Goal: Find specific fact

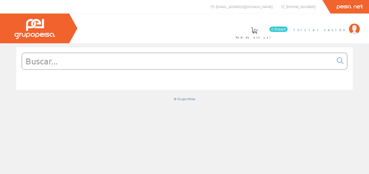
click at [334, 30] on span "Iniciar sesión" at bounding box center [319, 29] width 53 height 5
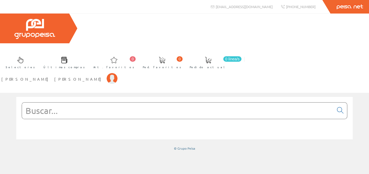
click at [39, 103] on input "text" at bounding box center [178, 111] width 312 height 16
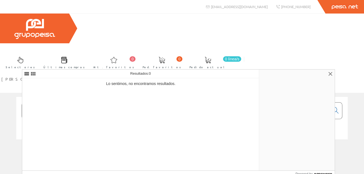
click at [53, 103] on input "591421" at bounding box center [175, 111] width 307 height 16
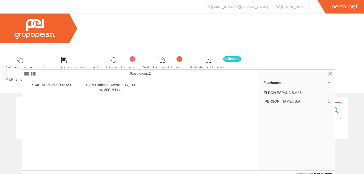
type input "5914"
